Goal: Task Accomplishment & Management: Use online tool/utility

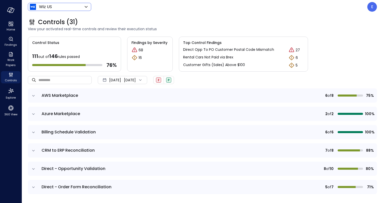
click at [62, 8] on body "Home Findings Work Papers Controls Explore 360 View Wiz US ****** ​ E Controls …" at bounding box center [191, 101] width 383 height 203
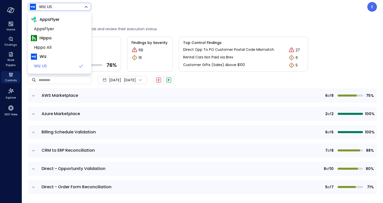
click at [109, 16] on div at bounding box center [191, 101] width 383 height 203
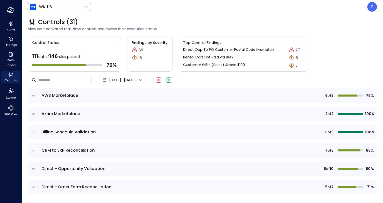
click at [83, 5] on icon at bounding box center [86, 7] width 6 height 6
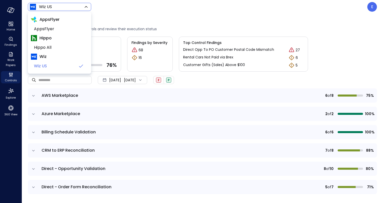
click at [116, 7] on div at bounding box center [191, 101] width 383 height 203
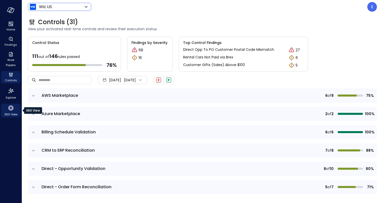
click at [6, 114] on span "360 View" at bounding box center [10, 114] width 13 height 5
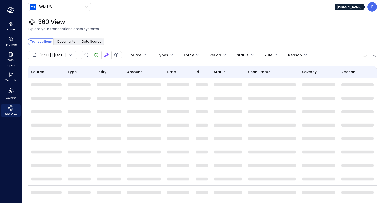
click at [371, 10] on div "E" at bounding box center [373, 7] width 10 height 10
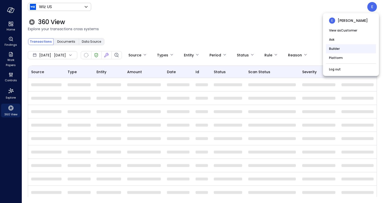
click at [341, 49] on li "Builder" at bounding box center [351, 48] width 50 height 9
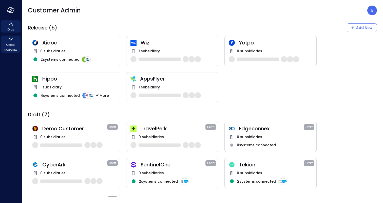
click at [7, 46] on span "Global Overview" at bounding box center [10, 47] width 15 height 10
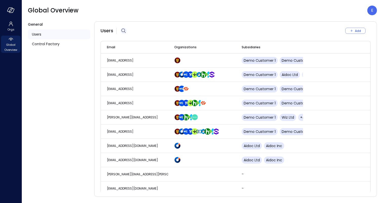
click at [126, 30] on icon "button" at bounding box center [124, 31] width 6 height 6
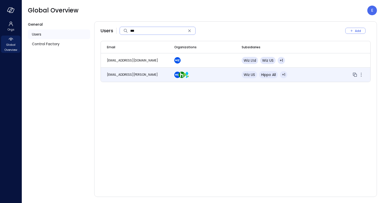
type input "***"
click at [323, 74] on div at bounding box center [336, 75] width 55 height 6
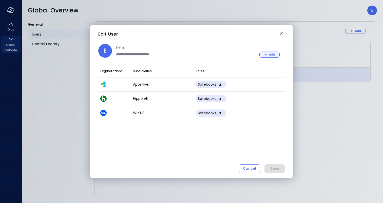
click at [265, 51] on button "Add" at bounding box center [270, 54] width 20 height 6
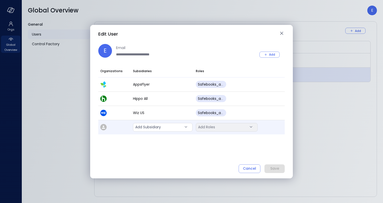
click at [174, 132] on td "Add Subsidiary **" at bounding box center [162, 127] width 63 height 14
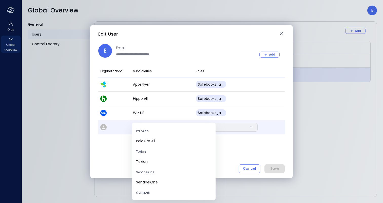
click at [174, 128] on body "**********" at bounding box center [191, 101] width 383 height 203
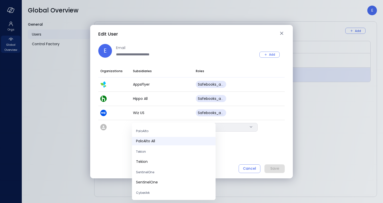
click at [171, 138] on span "PaloAlto All" at bounding box center [174, 140] width 76 height 5
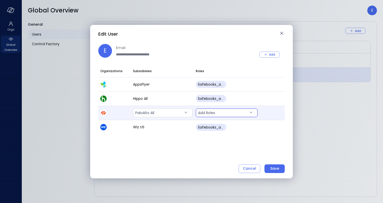
click at [218, 111] on body "**********" at bounding box center [191, 101] width 383 height 203
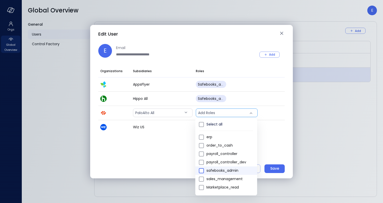
click at [203, 168] on span at bounding box center [201, 170] width 5 height 5
type input "***"
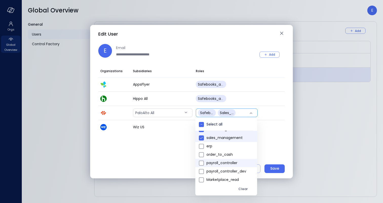
scroll to position [0, 0]
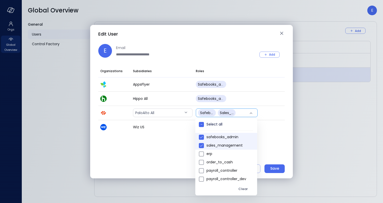
click at [278, 139] on div at bounding box center [191, 101] width 383 height 203
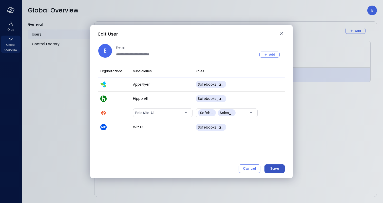
click at [277, 171] on div "Save" at bounding box center [275, 168] width 9 height 6
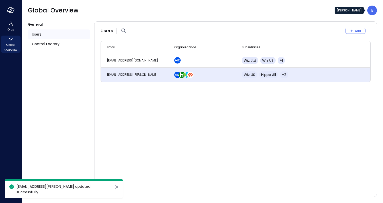
click at [369, 12] on div "E" at bounding box center [373, 11] width 10 height 10
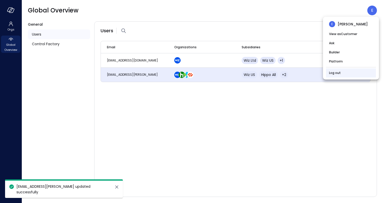
click at [346, 74] on li "Log out" at bounding box center [351, 72] width 50 height 9
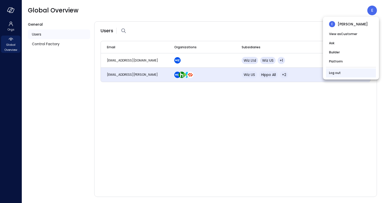
click at [346, 74] on li "Log out" at bounding box center [351, 72] width 50 height 9
click at [340, 75] on link "Log out" at bounding box center [335, 72] width 12 height 5
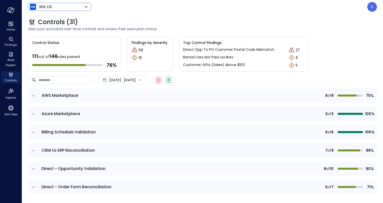
click at [50, 5] on body "Home Findings Work Papers Controls Explore 360 View Wiz US ****** ​ E Controls …" at bounding box center [191, 101] width 383 height 203
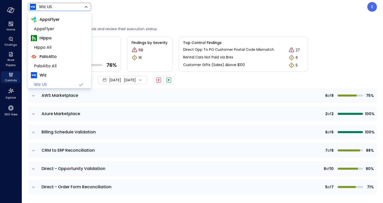
click at [52, 59] on span "PaloAlto" at bounding box center [48, 57] width 17 height 6
click at [49, 56] on span "PaloAlto" at bounding box center [48, 57] width 17 height 6
click at [43, 57] on span "PaloAlto" at bounding box center [48, 57] width 17 height 6
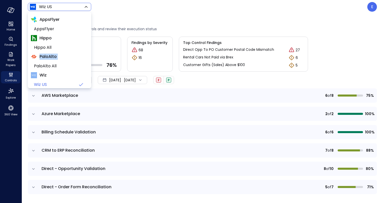
click at [43, 57] on span "PaloAlto" at bounding box center [48, 57] width 17 height 6
click at [43, 64] on span "PaloAlto All" at bounding box center [59, 66] width 50 height 6
type input "*******"
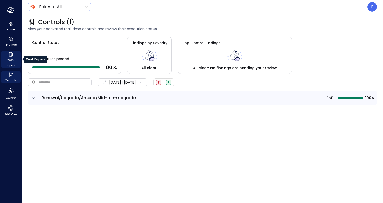
click at [13, 60] on span "Work Papers" at bounding box center [10, 62] width 15 height 10
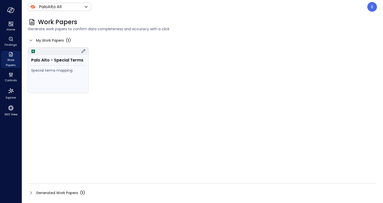
click at [64, 68] on div "Special terms mapping" at bounding box center [58, 70] width 54 height 6
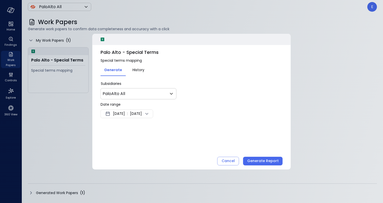
click at [142, 111] on span "[DATE]" at bounding box center [136, 114] width 12 height 6
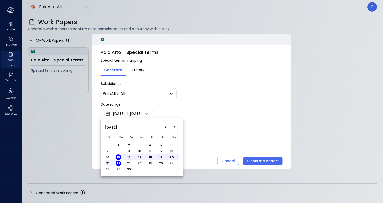
click at [119, 144] on button "1" at bounding box center [119, 145] width 6 height 6
click at [164, 127] on button "<" at bounding box center [165, 126] width 9 height 9
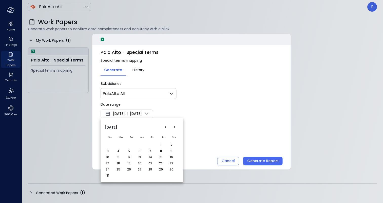
click at [164, 127] on button "<" at bounding box center [165, 126] width 9 height 9
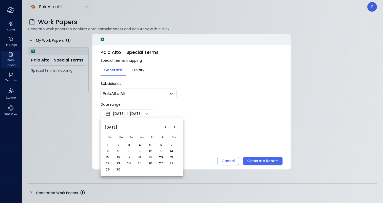
click at [165, 128] on button "<" at bounding box center [165, 126] width 9 height 9
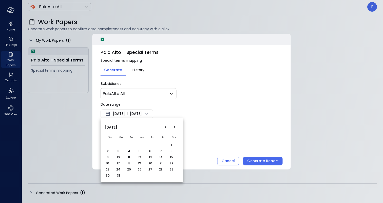
click at [165, 128] on button "<" at bounding box center [165, 126] width 9 height 9
click at [141, 143] on button "1" at bounding box center [140, 145] width 6 height 6
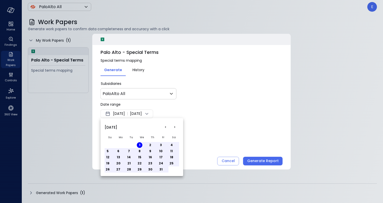
click at [206, 141] on div at bounding box center [191, 101] width 383 height 203
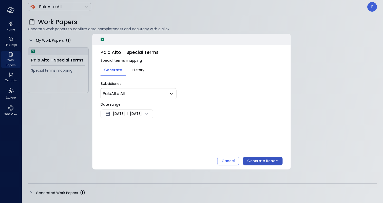
click at [265, 160] on div "Generate Report" at bounding box center [263, 160] width 31 height 6
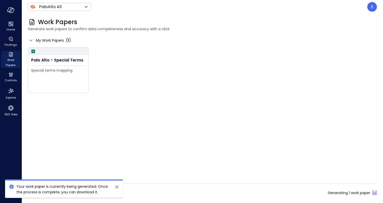
click at [117, 185] on icon "close" at bounding box center [117, 187] width 6 height 6
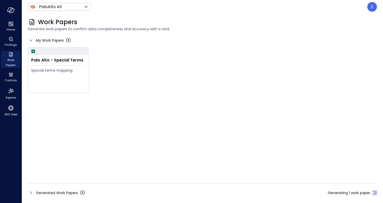
click at [35, 190] on div "Generated Work Papers ( 1 )" at bounding box center [56, 192] width 57 height 6
